Goal: Information Seeking & Learning: Learn about a topic

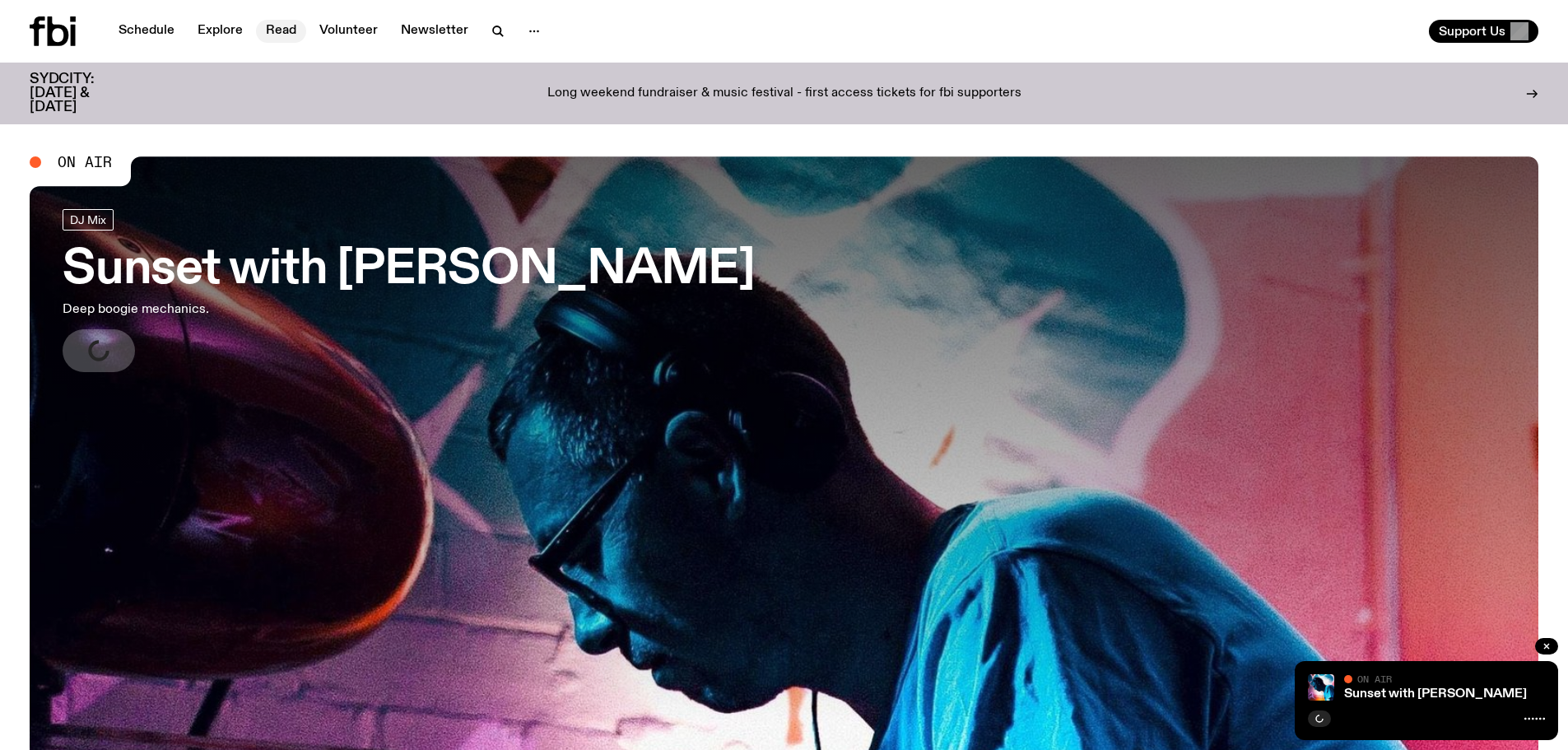
click at [283, 35] on link "Read" at bounding box center [281, 31] width 50 height 23
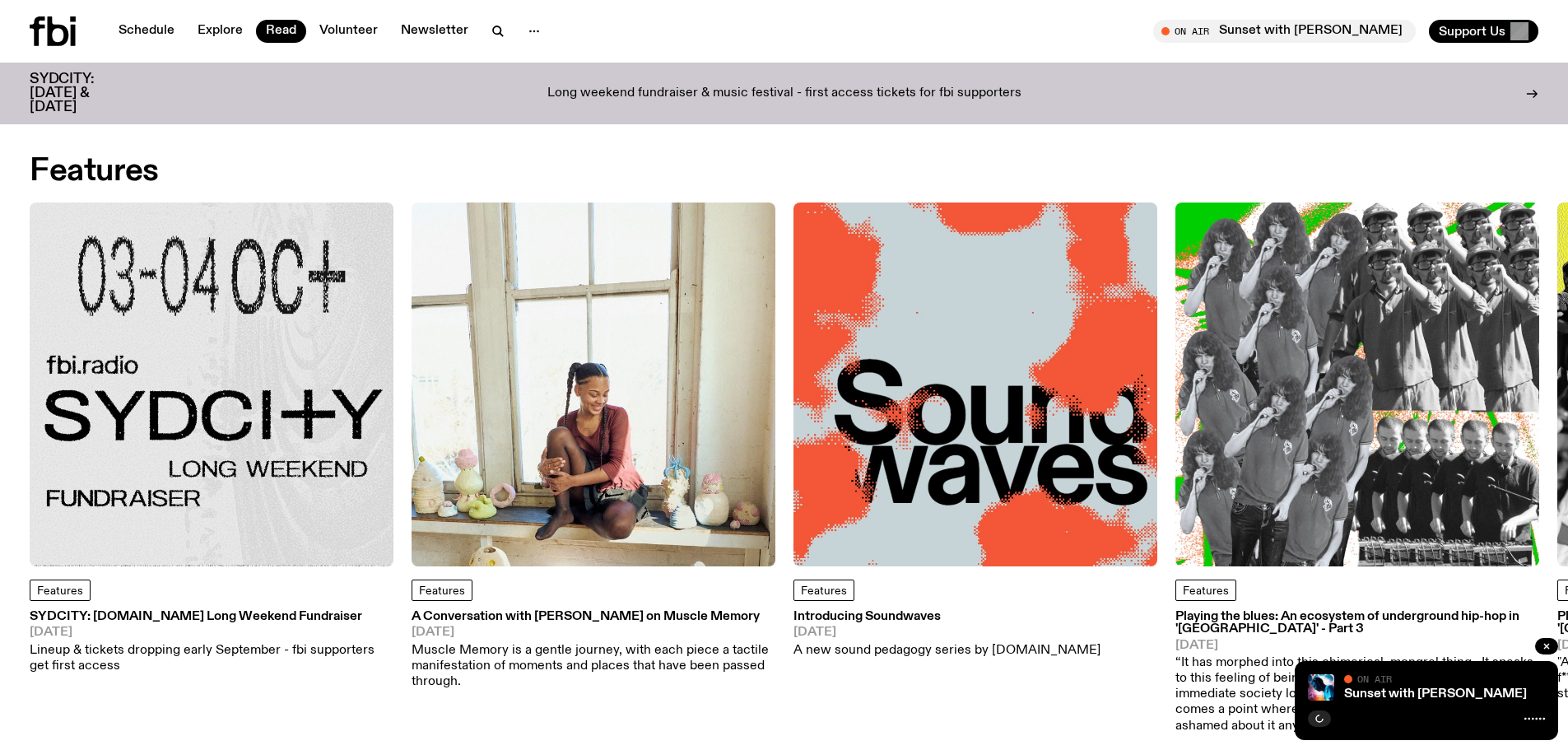
click at [642, 78] on div "Long weekend fundraiser & music festival - first access tickets for fbi support…" at bounding box center [784, 93] width 1272 height 42
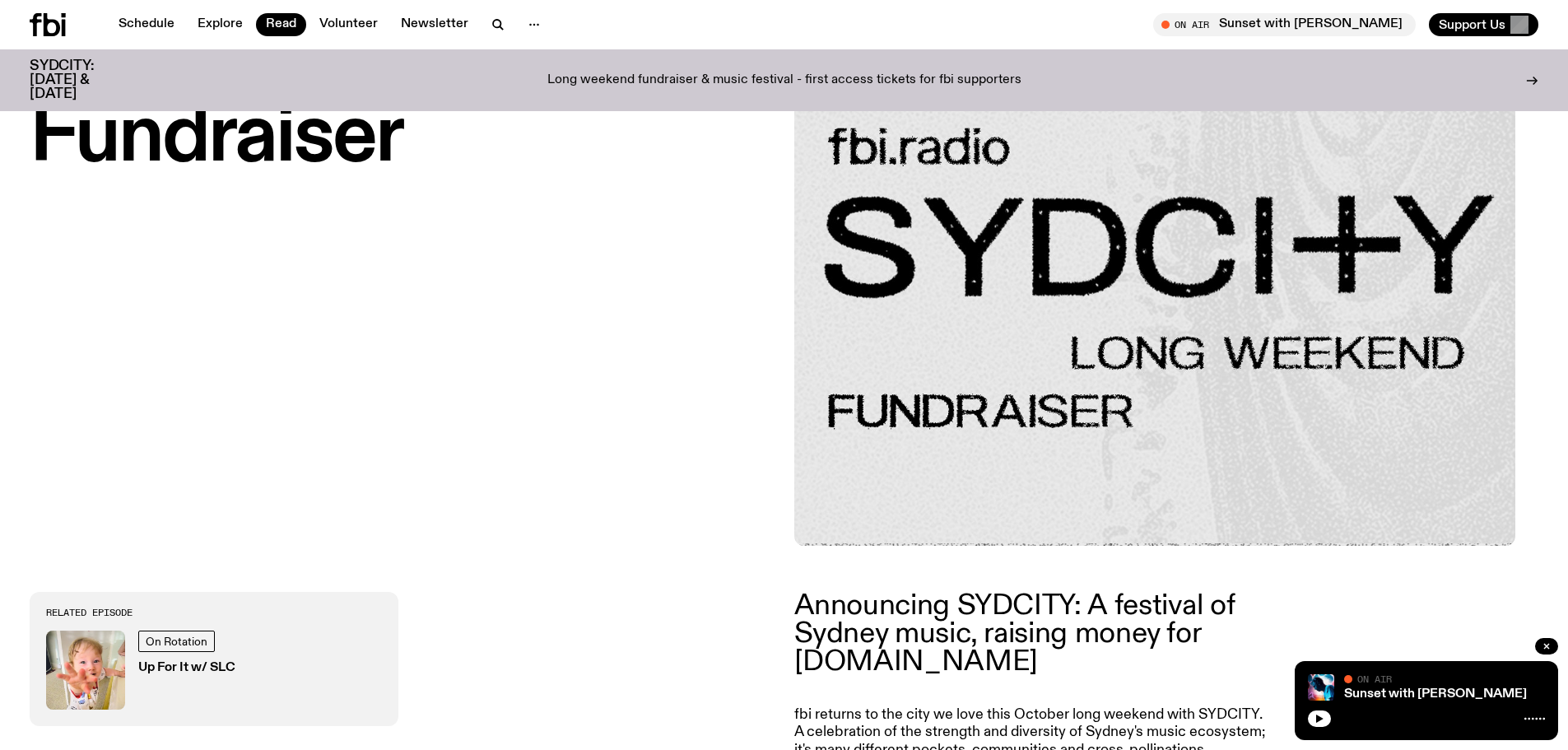
scroll to position [320, 0]
